Goal: Find specific page/section: Locate a particular part of the current website

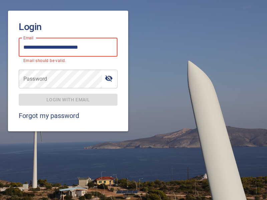
type input "**********"
click at [68, 96] on span "Login with email" at bounding box center [68, 100] width 88 height 8
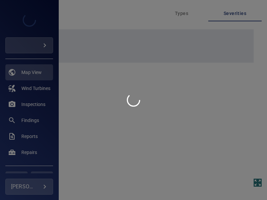
type input "****"
